Goal: Complete application form

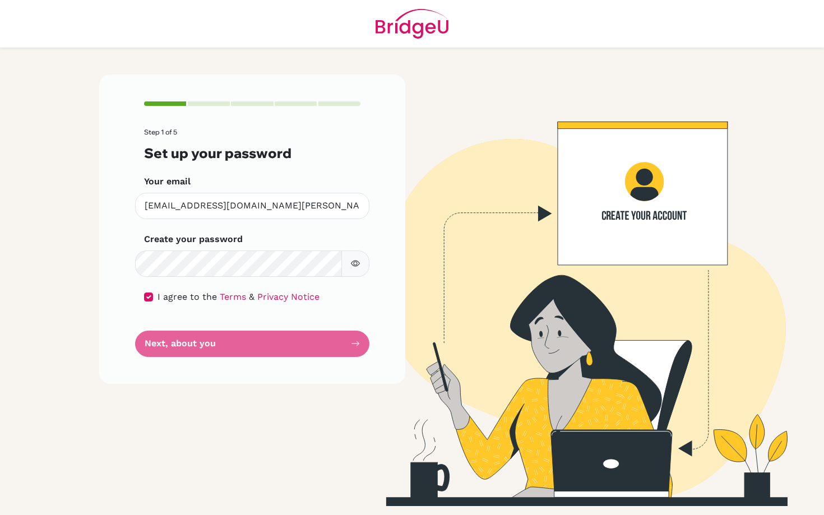
click at [135, 331] on button "Next, about you" at bounding box center [252, 344] width 234 height 26
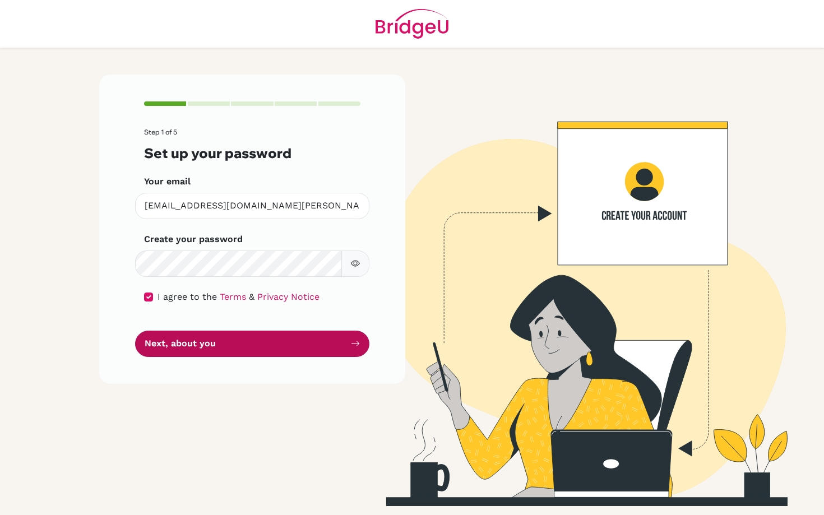
click at [261, 344] on button "Next, about you" at bounding box center [252, 344] width 234 height 26
click at [362, 345] on button "Next, about you" at bounding box center [252, 344] width 234 height 26
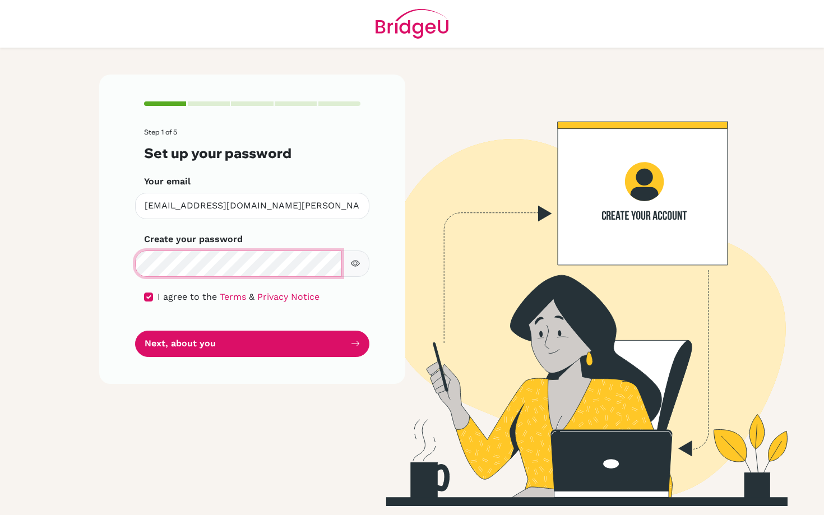
click at [135, 331] on button "Next, about you" at bounding box center [252, 344] width 234 height 26
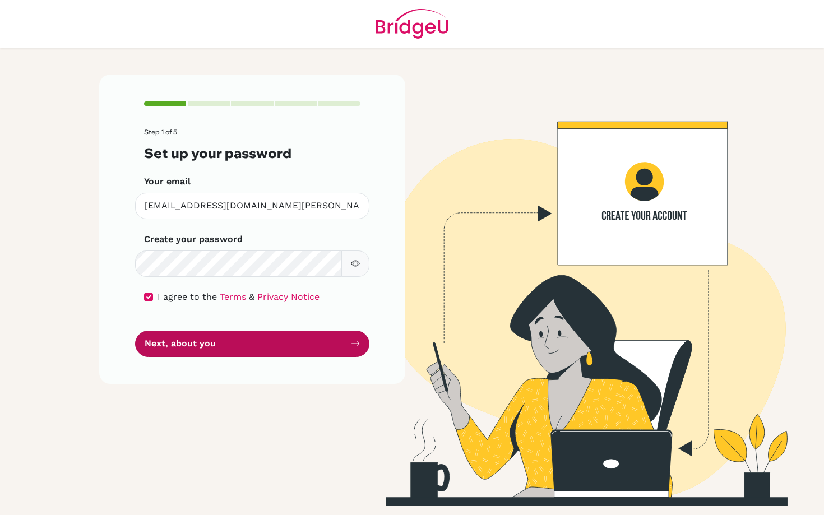
click at [243, 342] on button "Next, about you" at bounding box center [252, 344] width 234 height 26
